Goal: Information Seeking & Learning: Learn about a topic

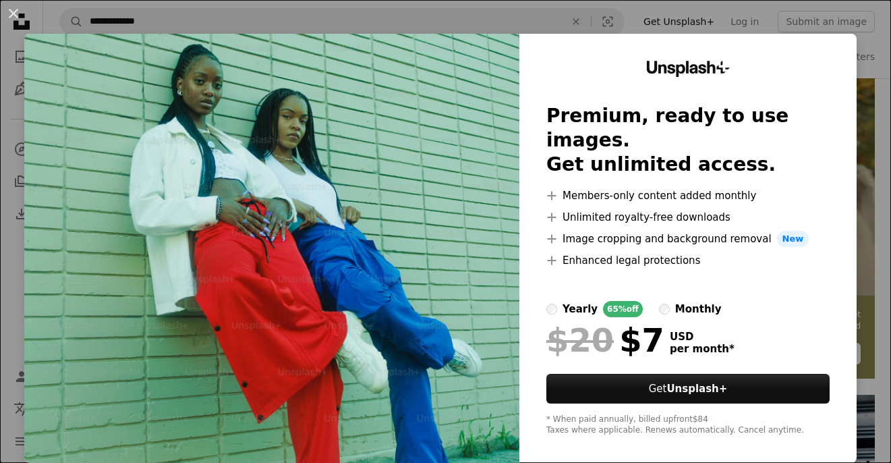
click at [878, 153] on div "An X shape Unsplash+ Premium, ready to use images. Get unlimited access. A plus…" at bounding box center [445, 231] width 891 height 463
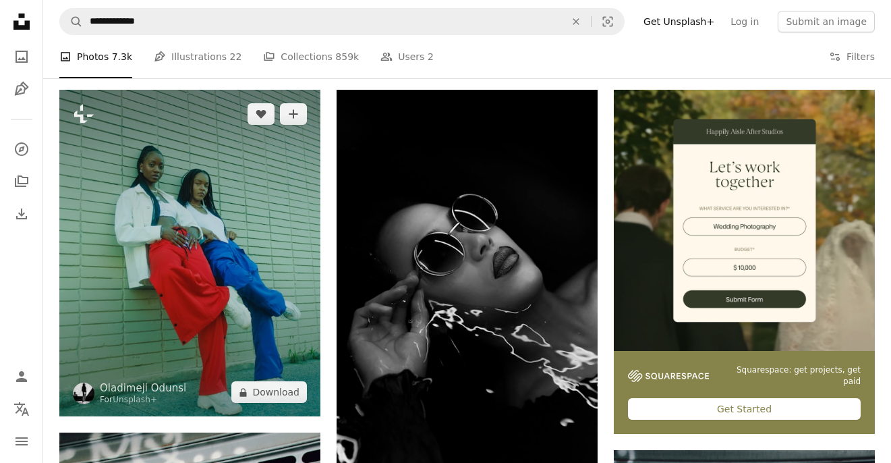
scroll to position [246, 0]
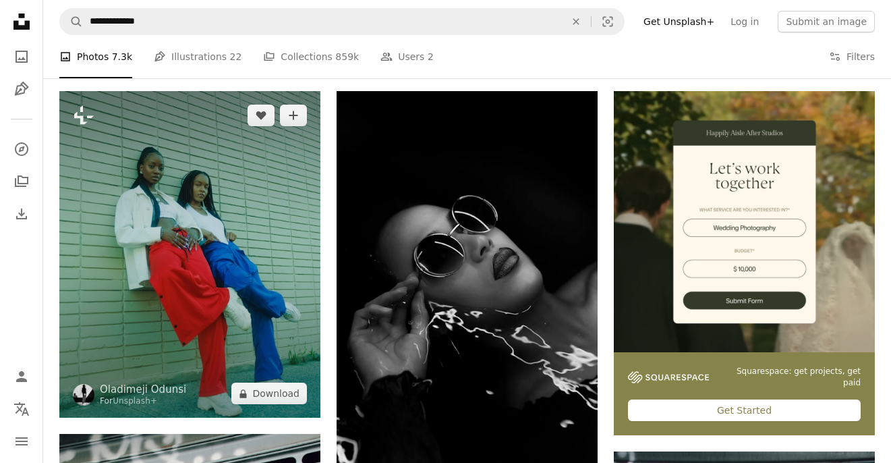
click at [238, 250] on img at bounding box center [189, 254] width 261 height 327
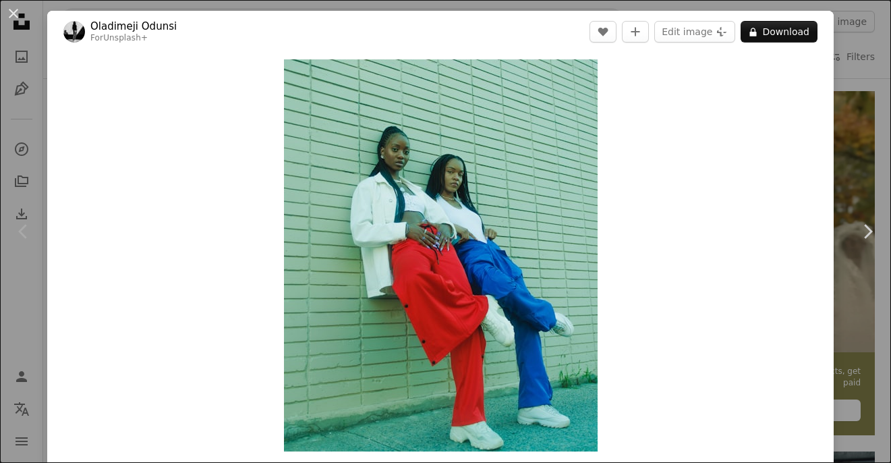
click at [869, 389] on div "An X shape Chevron left Chevron right [PERSON_NAME] For Unsplash+ A heart A plu…" at bounding box center [445, 231] width 891 height 463
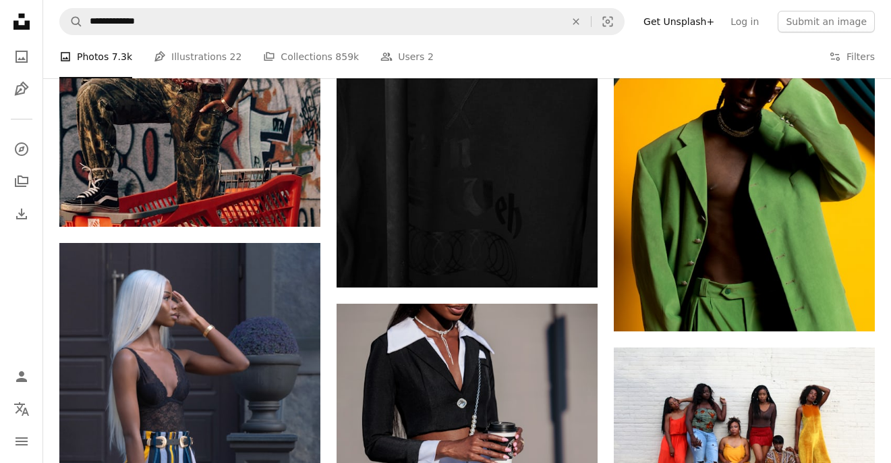
scroll to position [1415, 0]
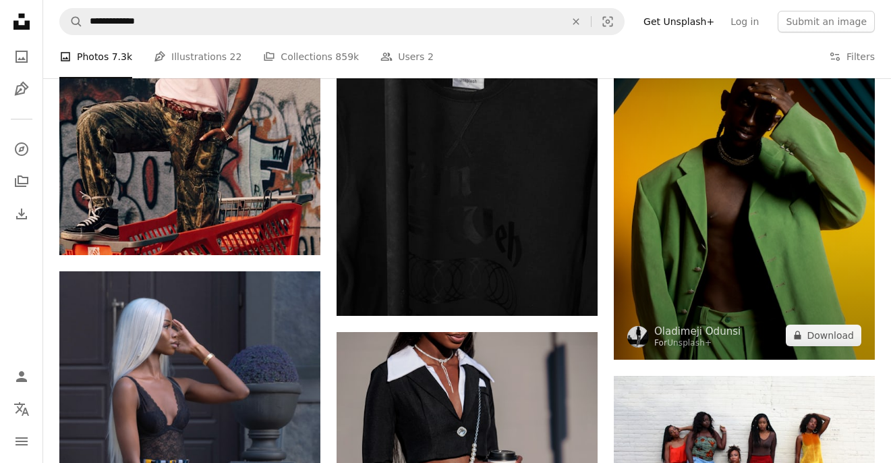
click at [751, 248] on img at bounding box center [744, 196] width 261 height 327
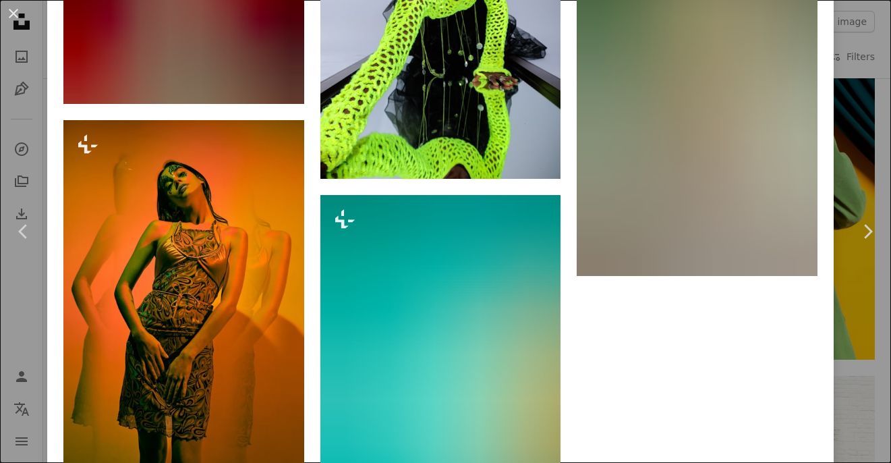
scroll to position [8424, 0]
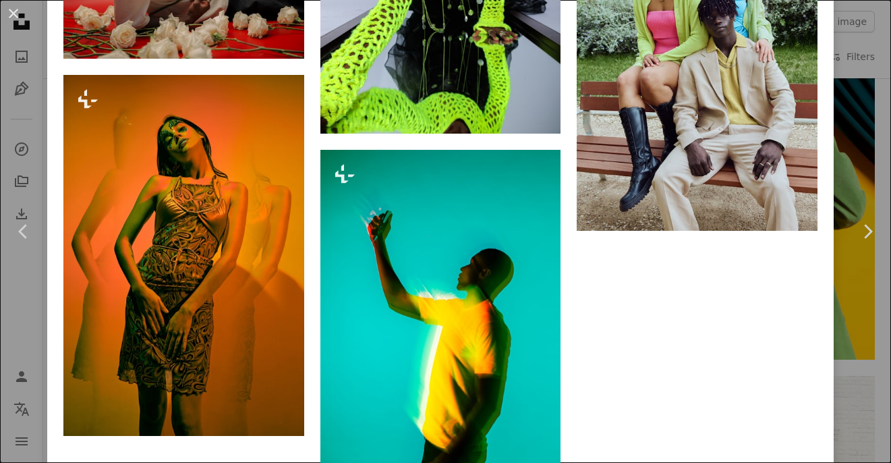
click at [866, 424] on div "An X shape Chevron left Chevron right [PERSON_NAME] For Unsplash+ A heart A plu…" at bounding box center [445, 231] width 891 height 463
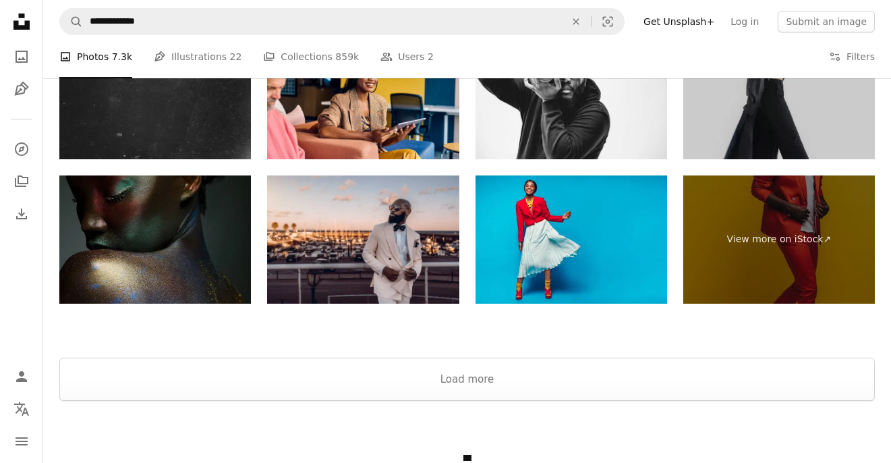
scroll to position [3217, 0]
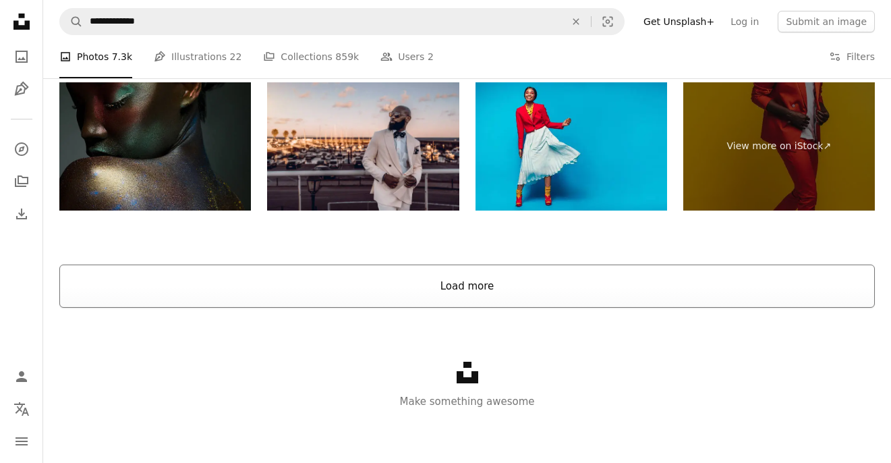
click at [792, 275] on button "Load more" at bounding box center [467, 286] width 816 height 43
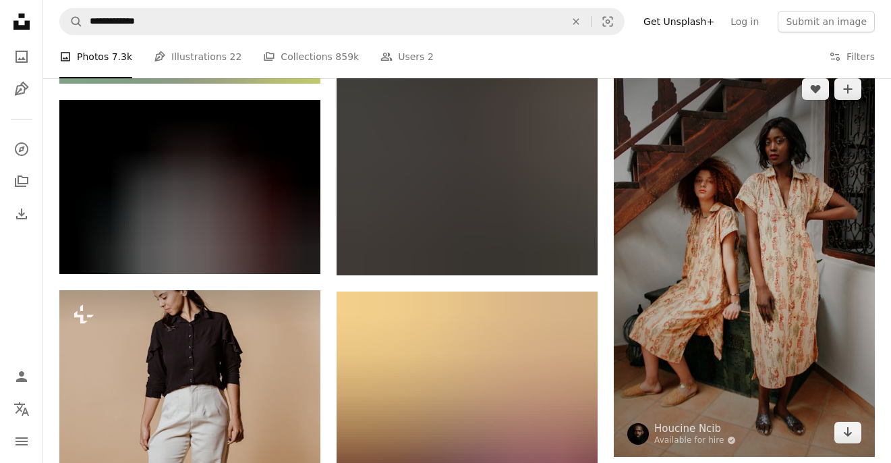
scroll to position [25166, 0]
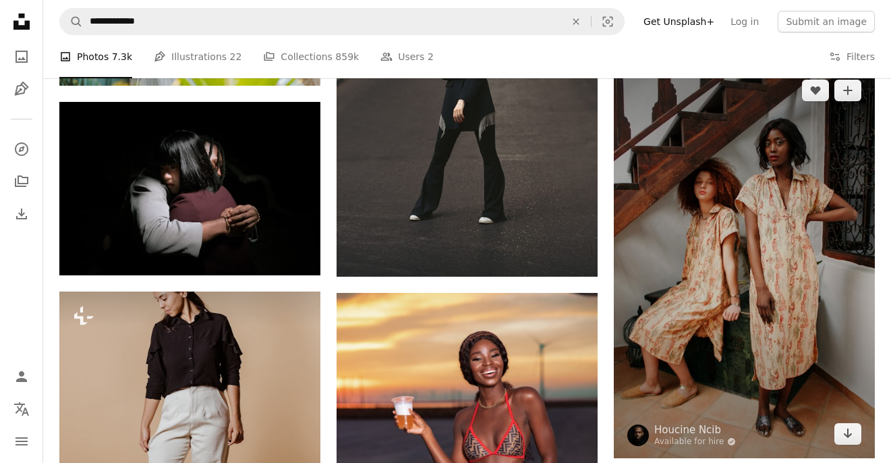
click at [726, 173] on img at bounding box center [744, 262] width 261 height 392
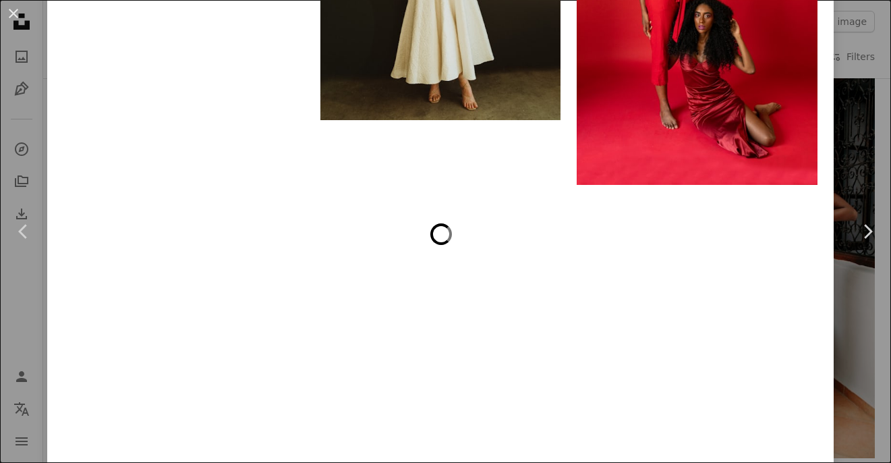
scroll to position [12714, 0]
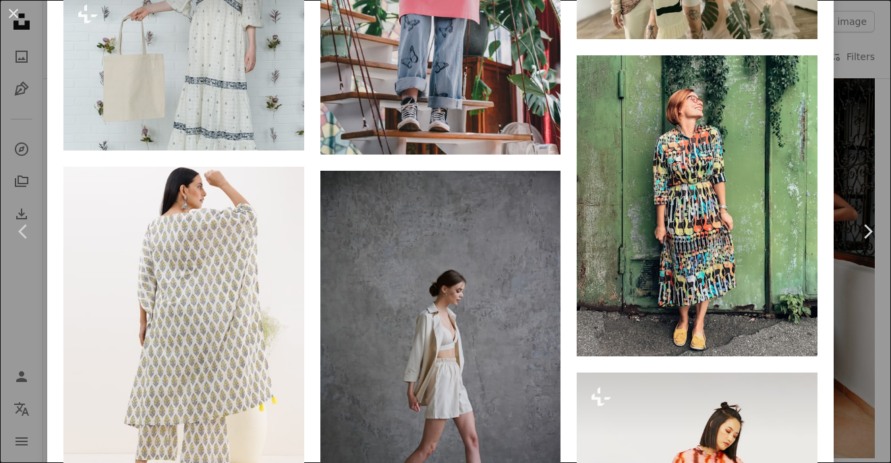
click at [863, 352] on div "An X shape Chevron left Chevron right Houcine Ncib Available for hire A checkma…" at bounding box center [445, 231] width 891 height 463
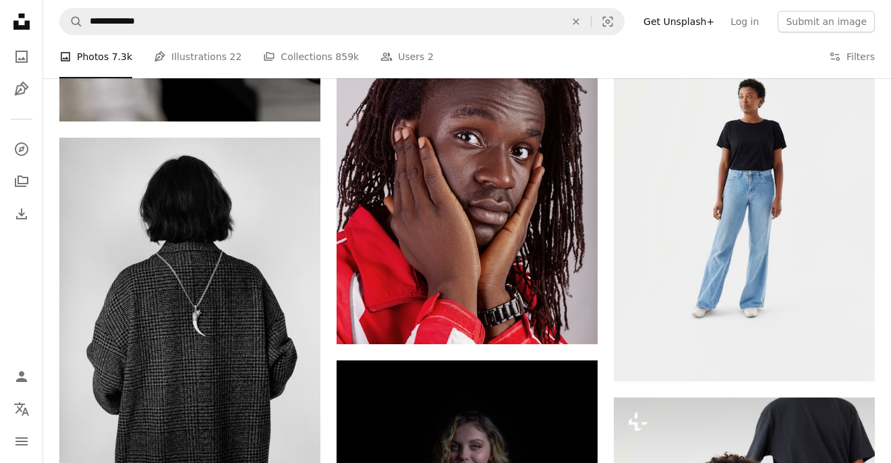
scroll to position [31237, 0]
